Goal: Information Seeking & Learning: Learn about a topic

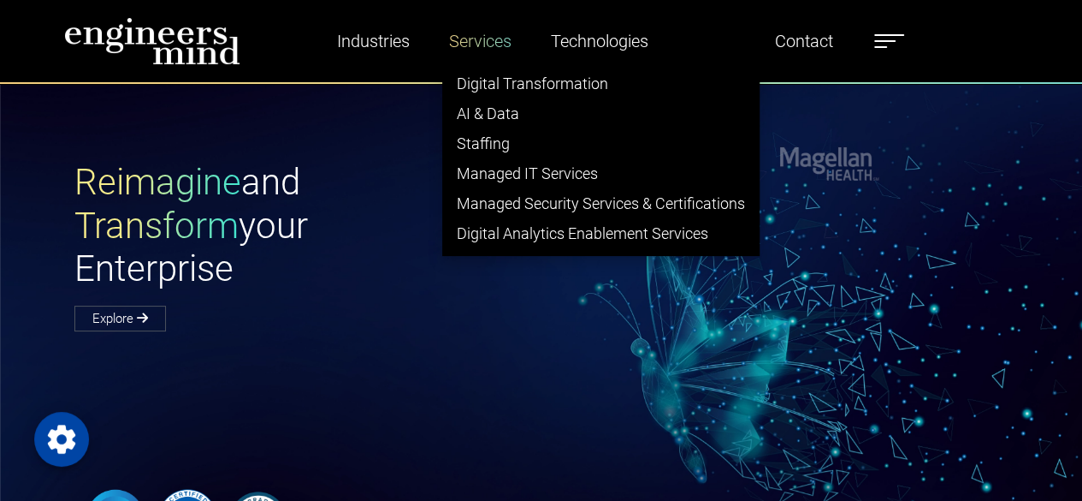
click at [465, 47] on link "Services" at bounding box center [480, 40] width 76 height 39
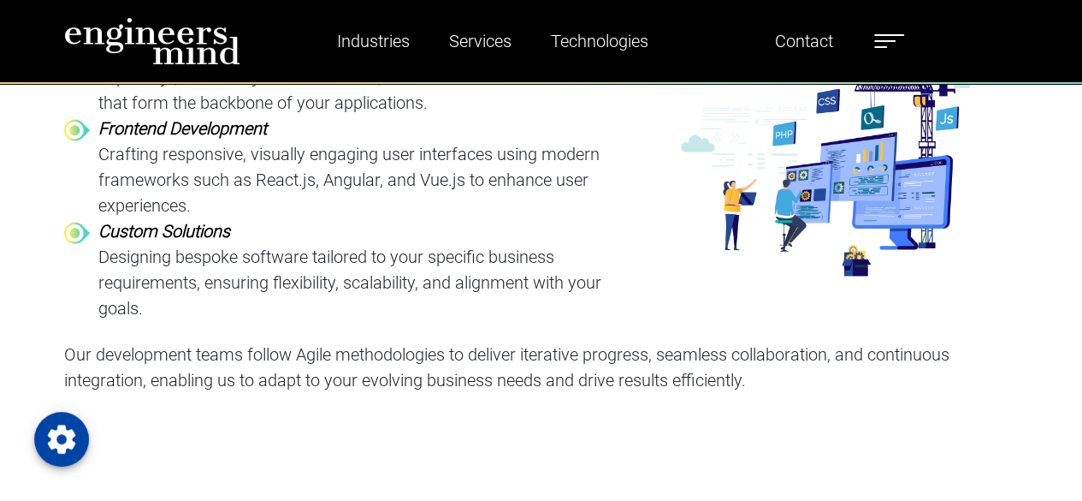
scroll to position [2139, 0]
